Goal: Information Seeking & Learning: Learn about a topic

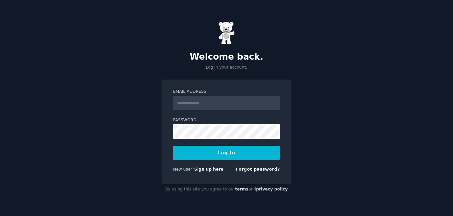
drag, startPoint x: 0, startPoint y: 0, endPoint x: 198, endPoint y: 101, distance: 222.2
click at [198, 101] on input "Email Address" at bounding box center [226, 103] width 107 height 15
type input "**********"
click at [222, 154] on button "Log In" at bounding box center [226, 153] width 107 height 14
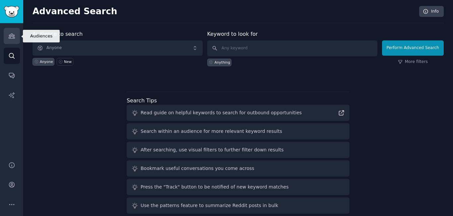
click at [12, 35] on icon "Sidebar" at bounding box center [12, 36] width 6 height 5
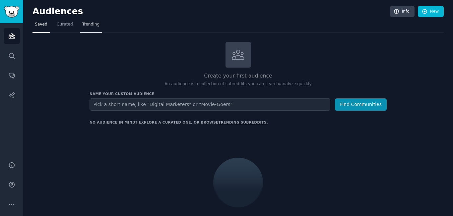
click at [84, 25] on span "Trending" at bounding box center [90, 25] width 17 height 6
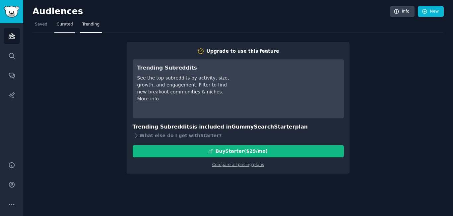
click at [70, 31] on link "Curated" at bounding box center [64, 26] width 21 height 14
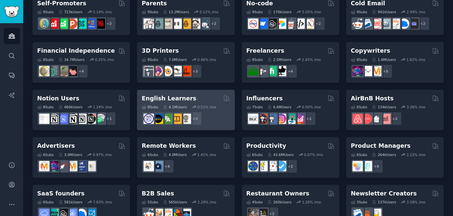
scroll to position [299, 0]
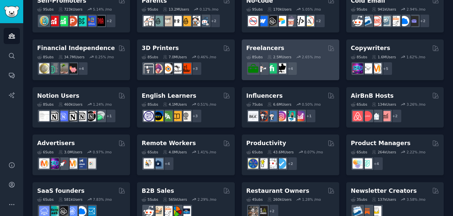
click at [273, 46] on h2 "Freelancers" at bounding box center [266, 48] width 38 height 8
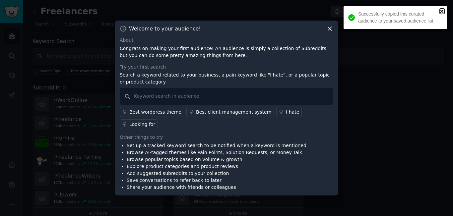
click at [440, 10] on icon "close" at bounding box center [442, 11] width 5 height 5
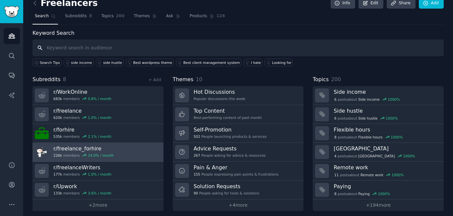
scroll to position [13, 0]
